Goal: Find specific page/section: Find specific page/section

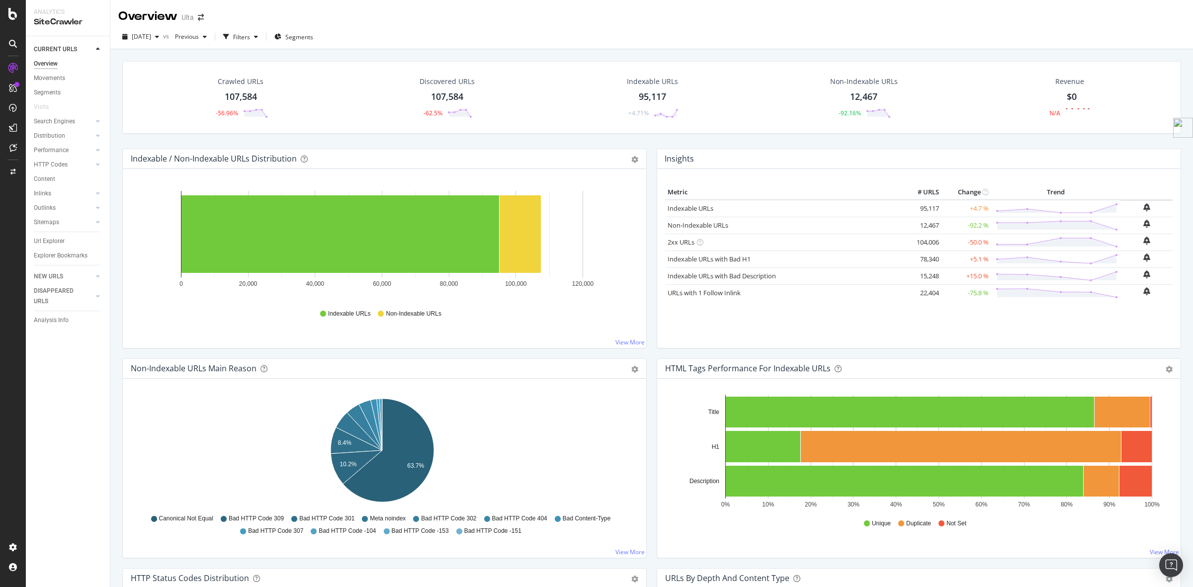
click at [44, 235] on div "Url Explorer" at bounding box center [72, 241] width 76 height 14
click at [51, 238] on div "Url Explorer" at bounding box center [49, 241] width 31 height 10
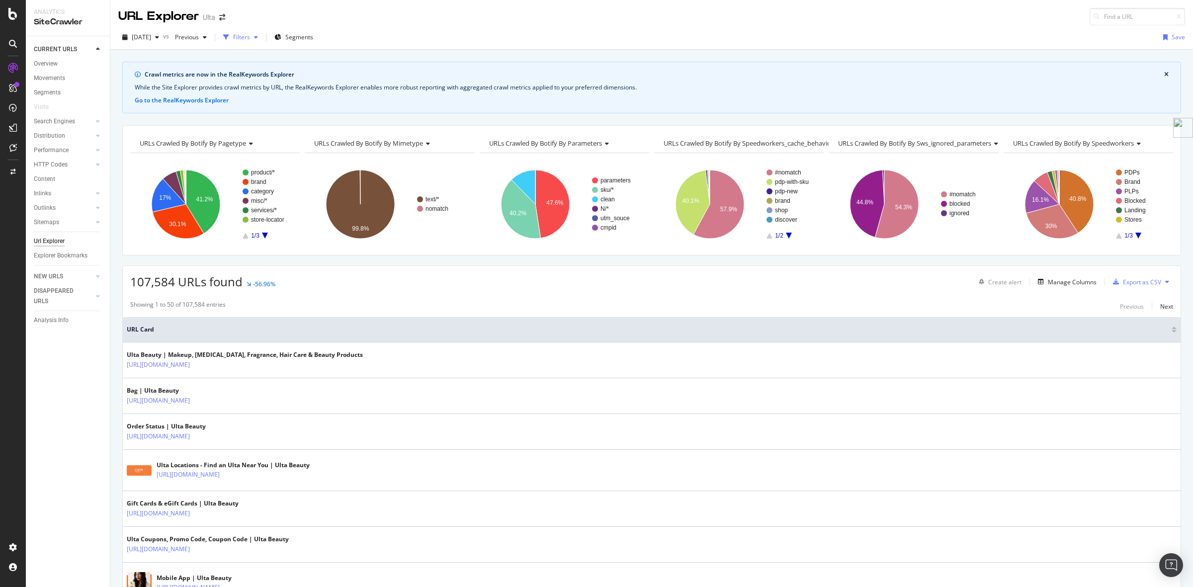
click at [250, 38] on div "Filters" at bounding box center [241, 37] width 17 height 8
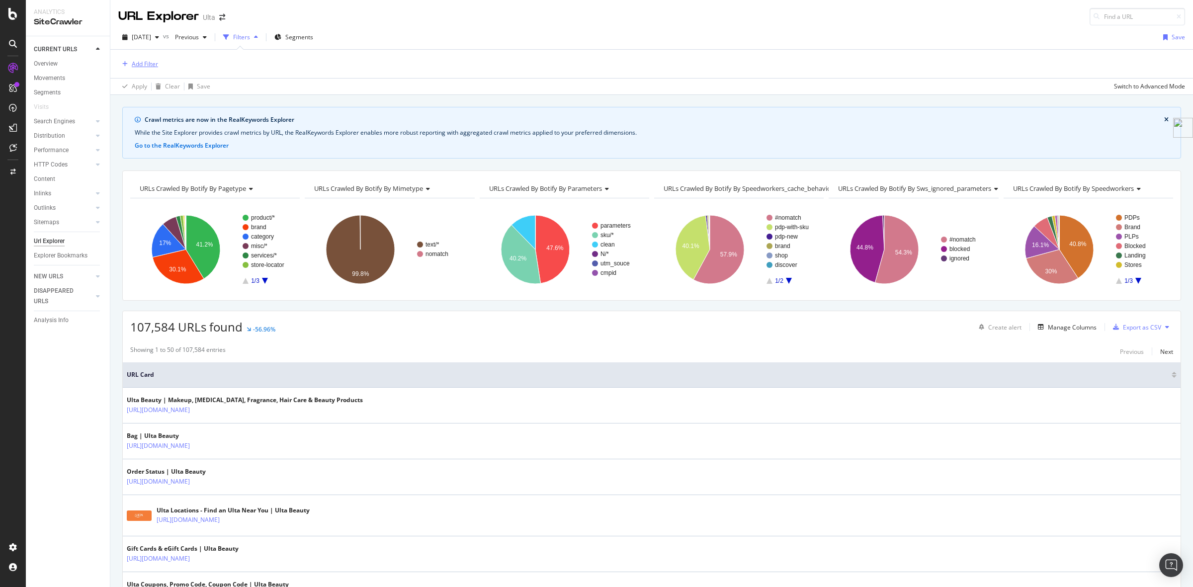
click at [152, 63] on div "Add Filter" at bounding box center [145, 64] width 26 height 8
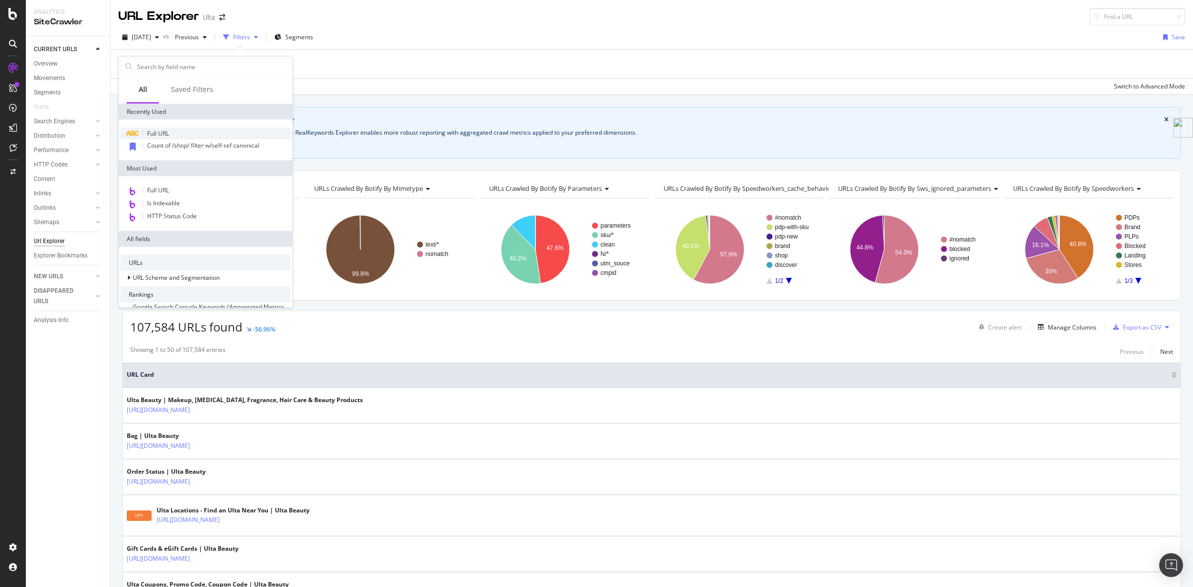
click at [172, 135] on div "Full URL" at bounding box center [206, 134] width 170 height 12
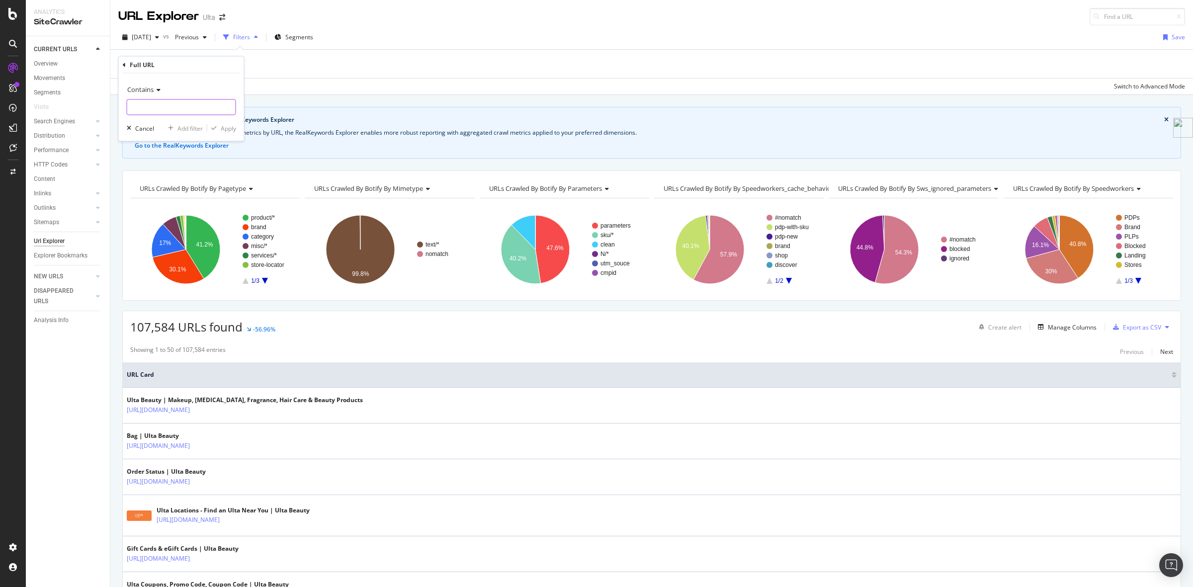
click at [194, 108] on input "text" at bounding box center [181, 107] width 108 height 16
type input "search"
click at [230, 131] on div "Apply" at bounding box center [228, 128] width 15 height 8
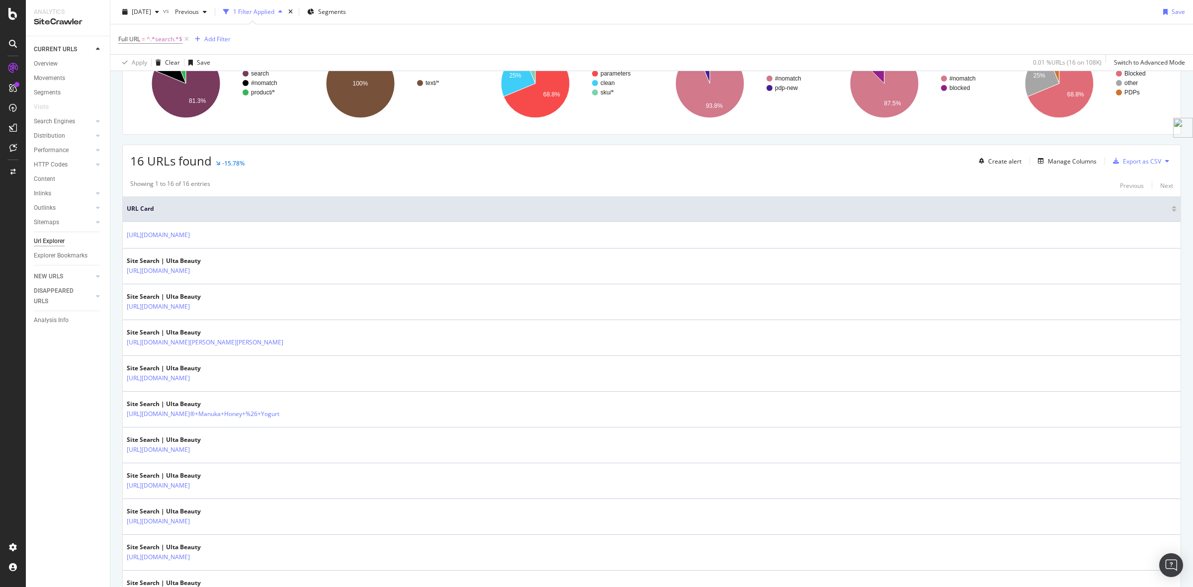
scroll to position [160, 0]
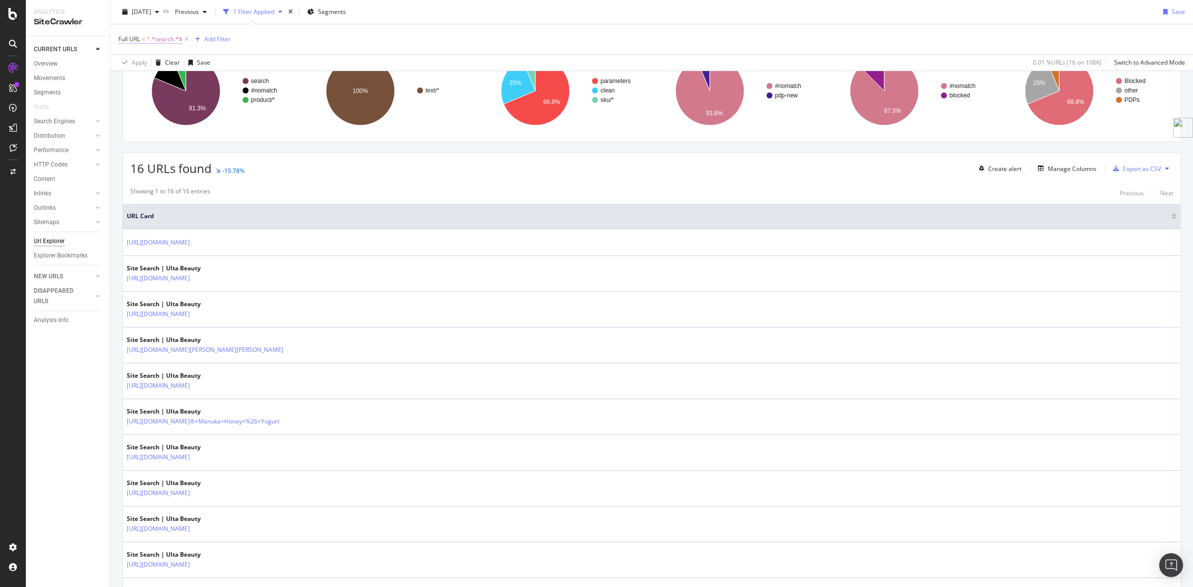
click at [158, 36] on span "^.*search.*$" at bounding box center [165, 39] width 36 height 14
click at [163, 79] on input "search" at bounding box center [174, 81] width 94 height 16
type input "promotions"
click at [229, 100] on div "Apply" at bounding box center [228, 101] width 15 height 8
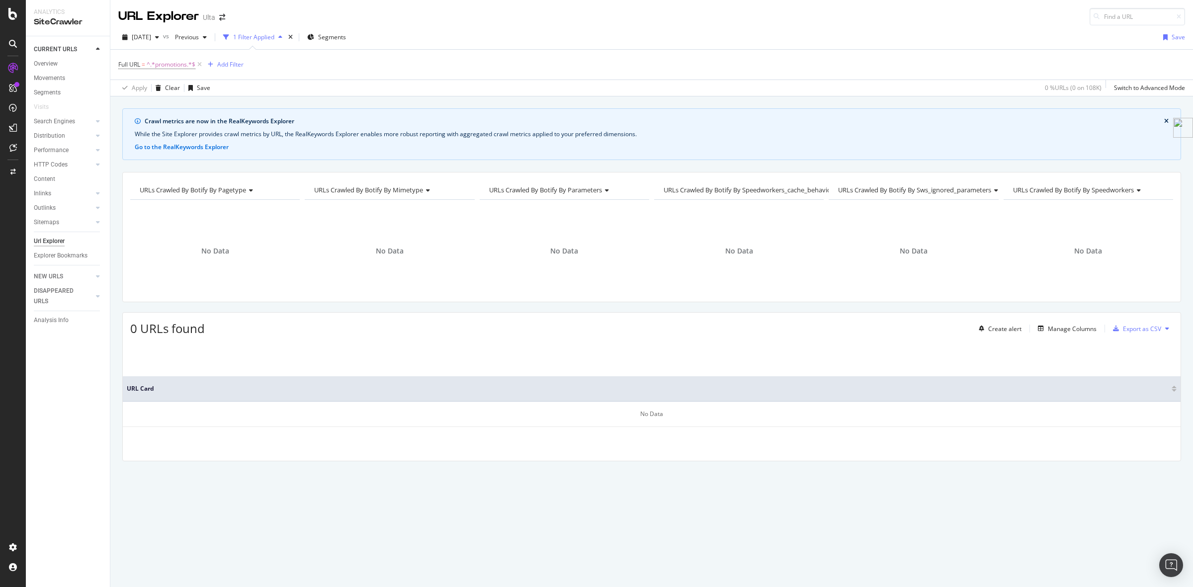
click at [171, 57] on div "Full URL = ^.*promotions.*$ Add Filter" at bounding box center [651, 65] width 1067 height 30
click at [177, 62] on span "^.*promotions.*$" at bounding box center [171, 65] width 49 height 14
click at [194, 106] on input "promotions" at bounding box center [174, 106] width 94 height 16
click at [198, 106] on input "promotions" at bounding box center [174, 106] width 94 height 16
type input "promotion"
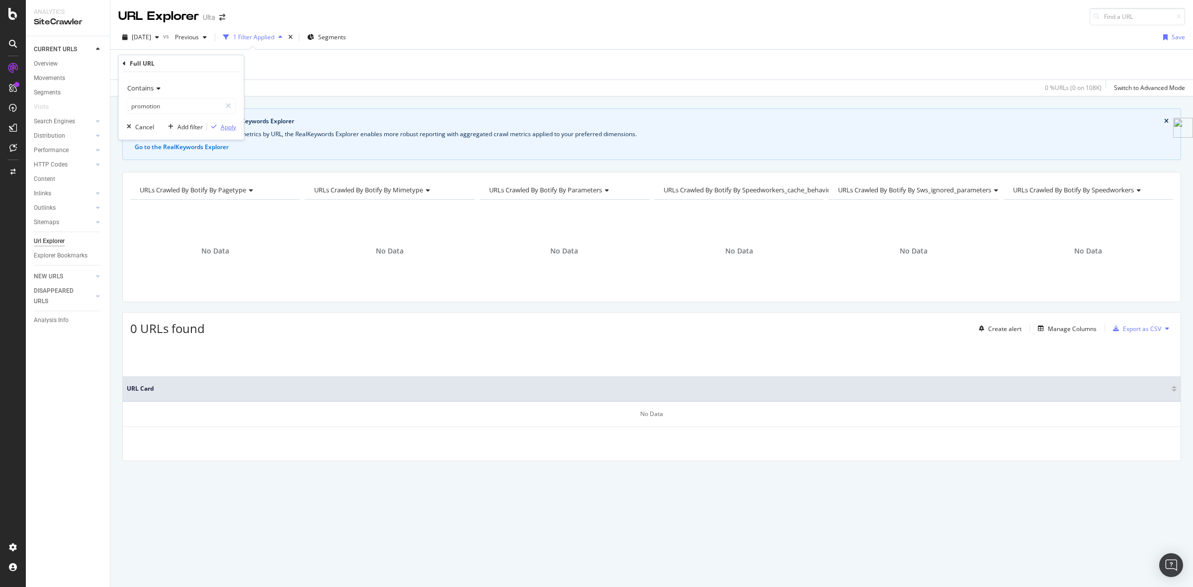
click at [227, 130] on div "Apply" at bounding box center [228, 127] width 15 height 8
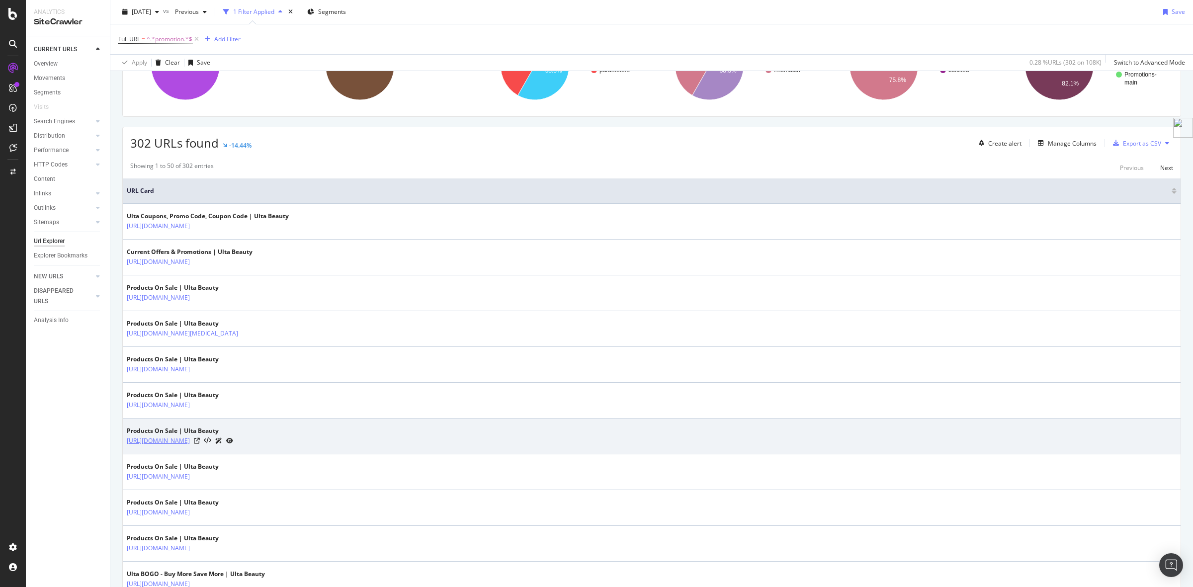
scroll to position [186, 0]
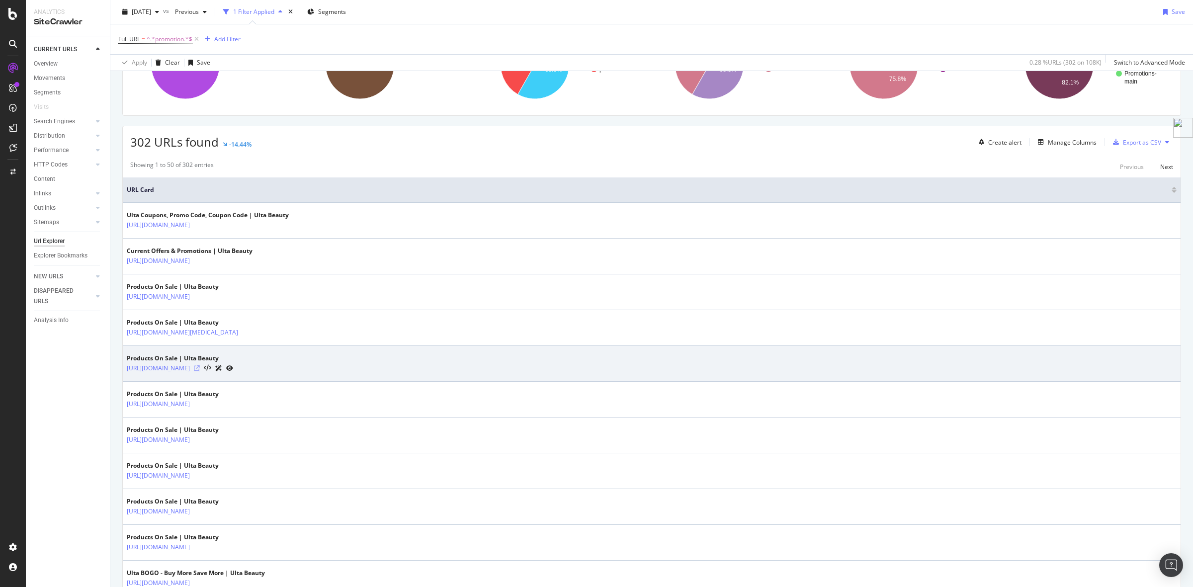
click at [200, 371] on icon at bounding box center [197, 368] width 6 height 6
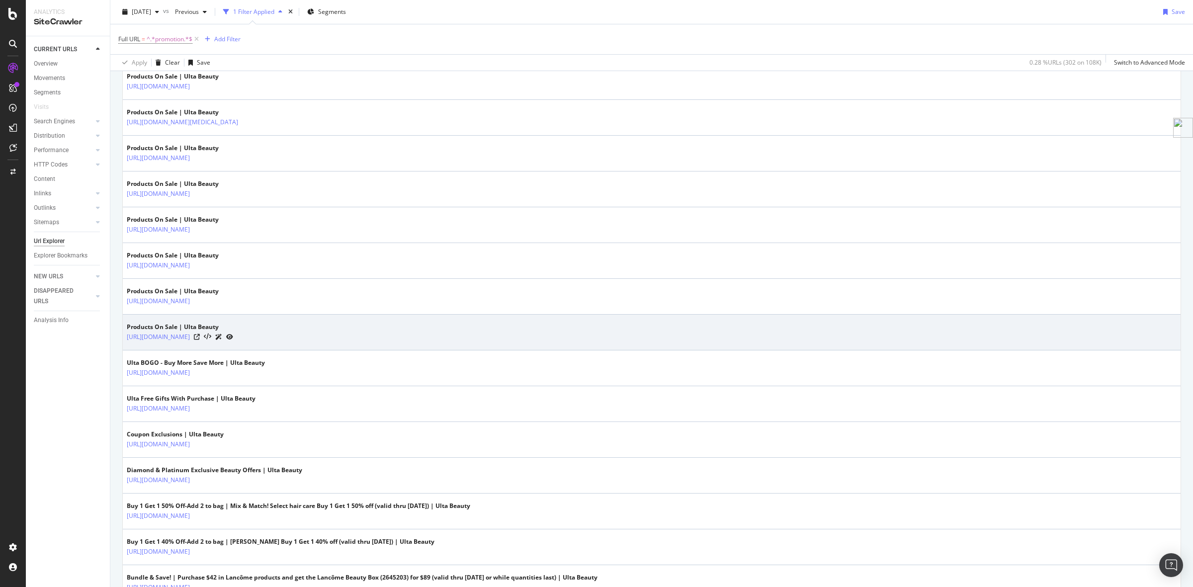
scroll to position [497, 0]
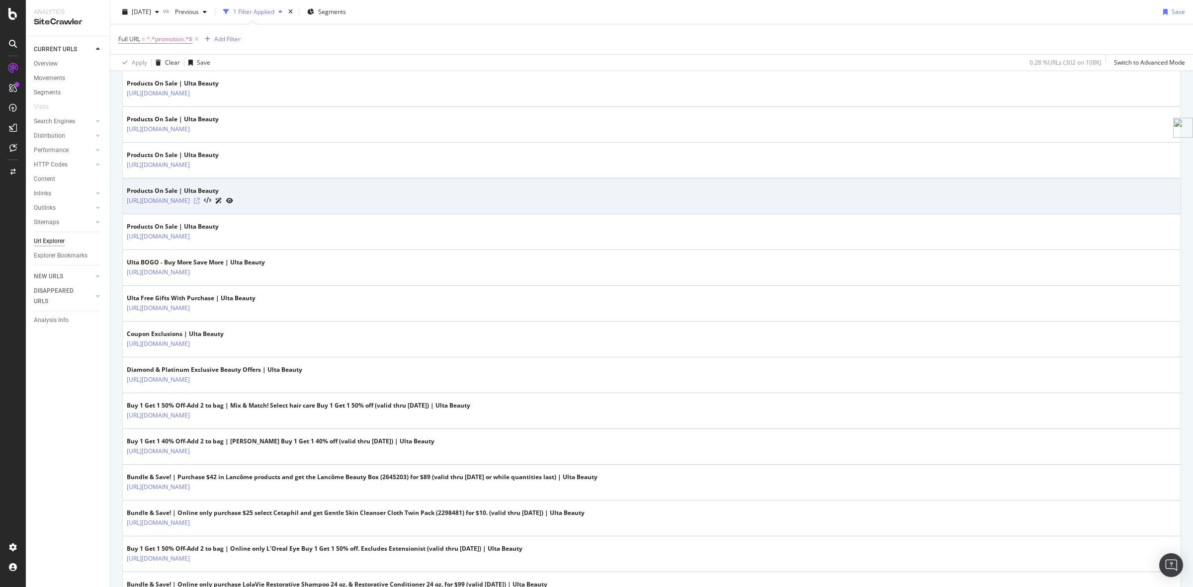
click at [200, 201] on icon at bounding box center [197, 201] width 6 height 6
